Goal: Obtain resource: Obtain resource

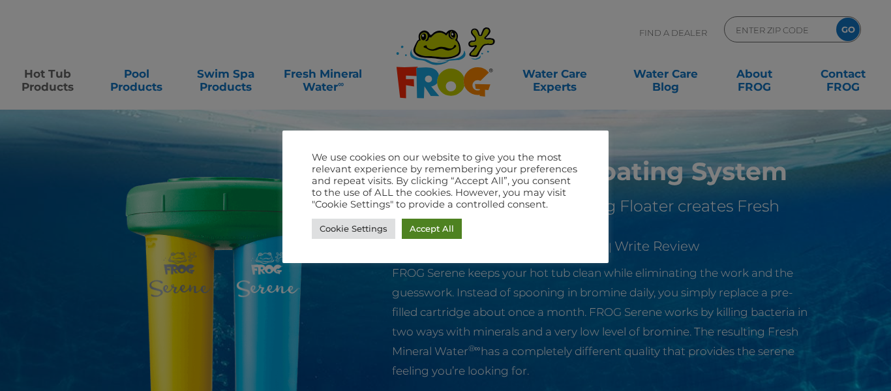
click at [421, 232] on link "Accept All" at bounding box center [432, 229] width 60 height 20
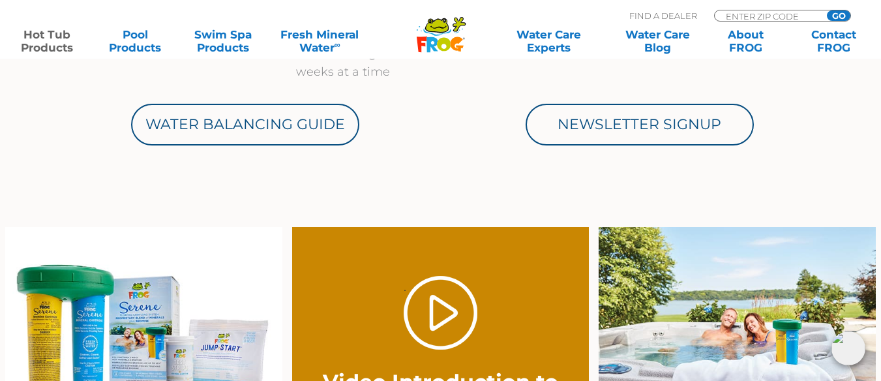
scroll to position [783, 0]
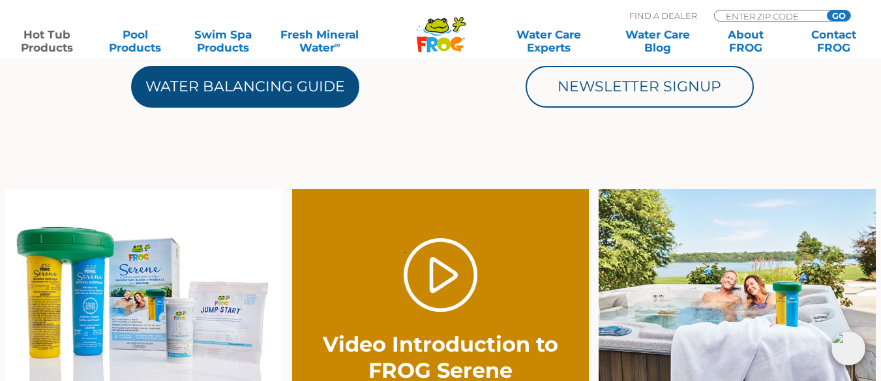
click at [255, 92] on link "Water Balancing Guide" at bounding box center [245, 87] width 228 height 42
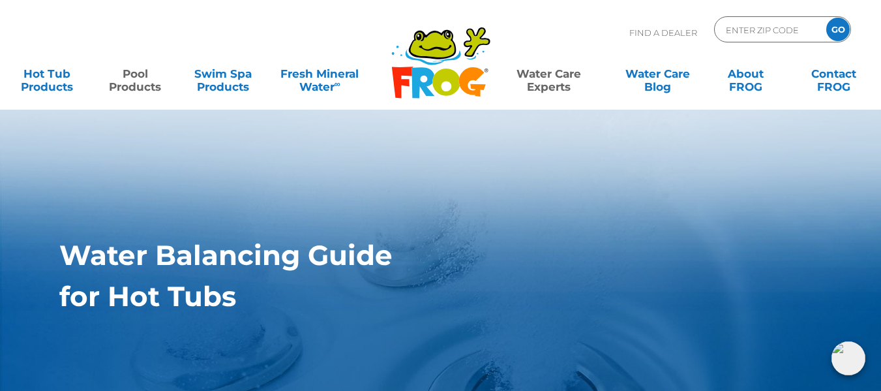
drag, startPoint x: 172, startPoint y: 67, endPoint x: 162, endPoint y: 67, distance: 9.1
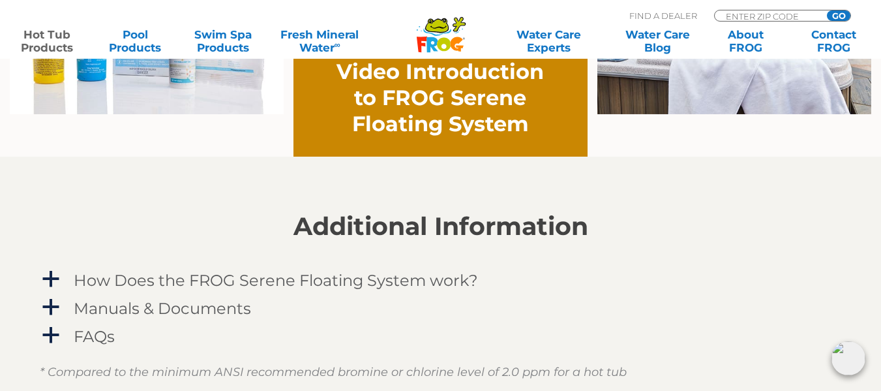
scroll to position [1112, 0]
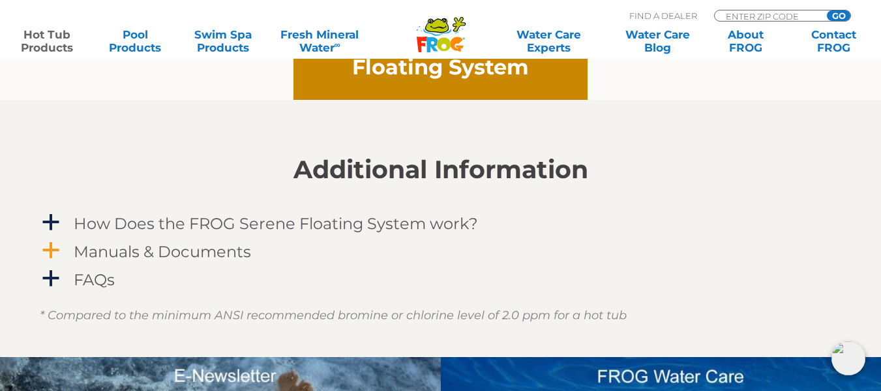
click at [52, 254] on span "a" at bounding box center [51, 251] width 20 height 20
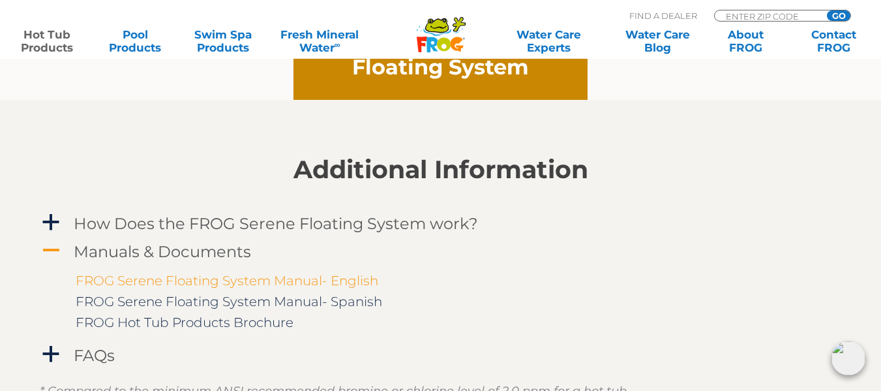
click at [138, 273] on link "FROG Serene Floating System Manual- English" at bounding box center [227, 281] width 303 height 16
